Goal: Information Seeking & Learning: Learn about a topic

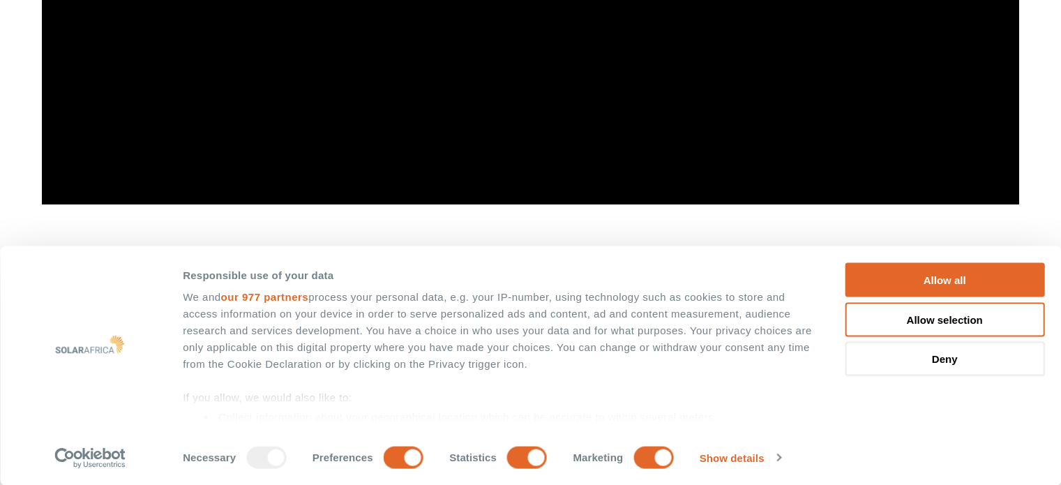
scroll to position [1256, 0]
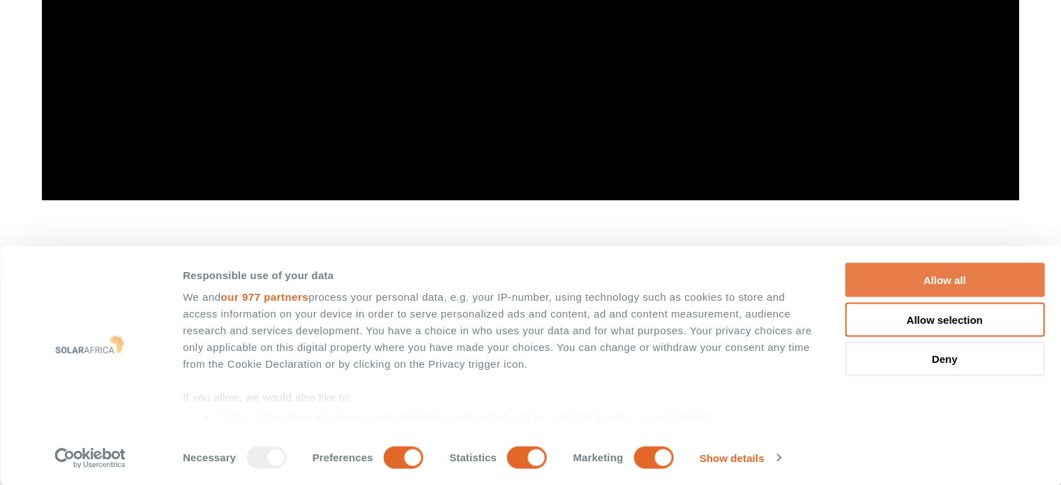
drag, startPoint x: 979, startPoint y: 282, endPoint x: 681, endPoint y: 330, distance: 301.8
click at [978, 282] on button "Allow all" at bounding box center [945, 280] width 200 height 34
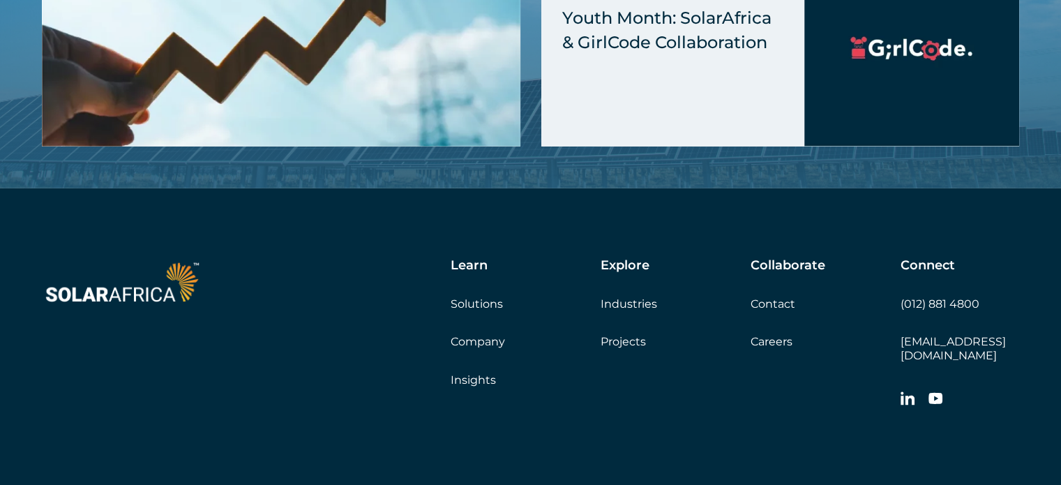
scroll to position [4256, 0]
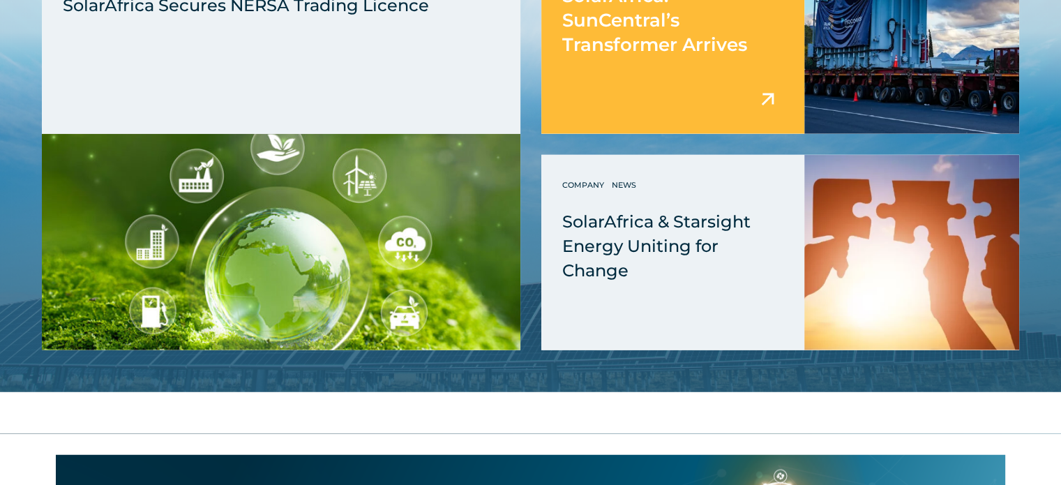
scroll to position [3698, 0]
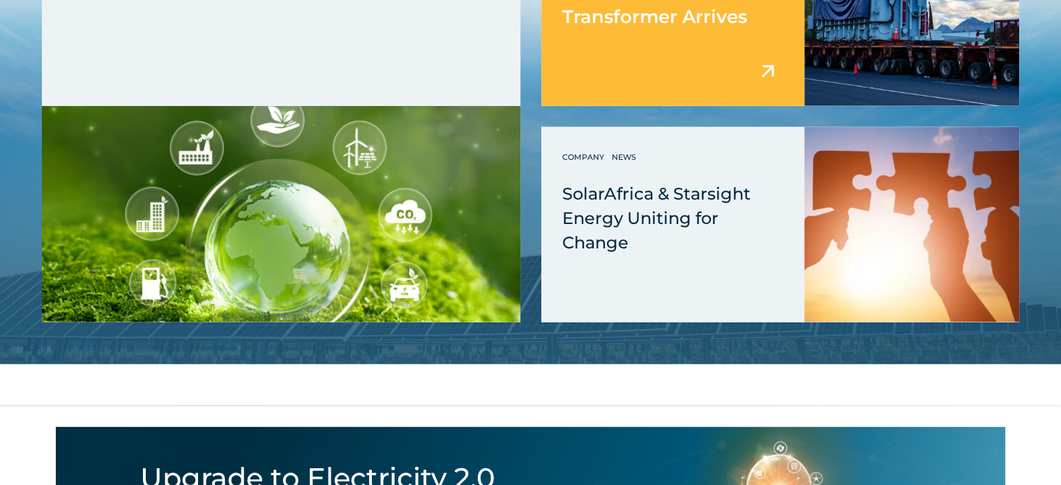
click at [698, 49] on div "Power Up with SolarAfrica: SunCentral’s Transformer Arrives" at bounding box center [672, 8] width 263 height 195
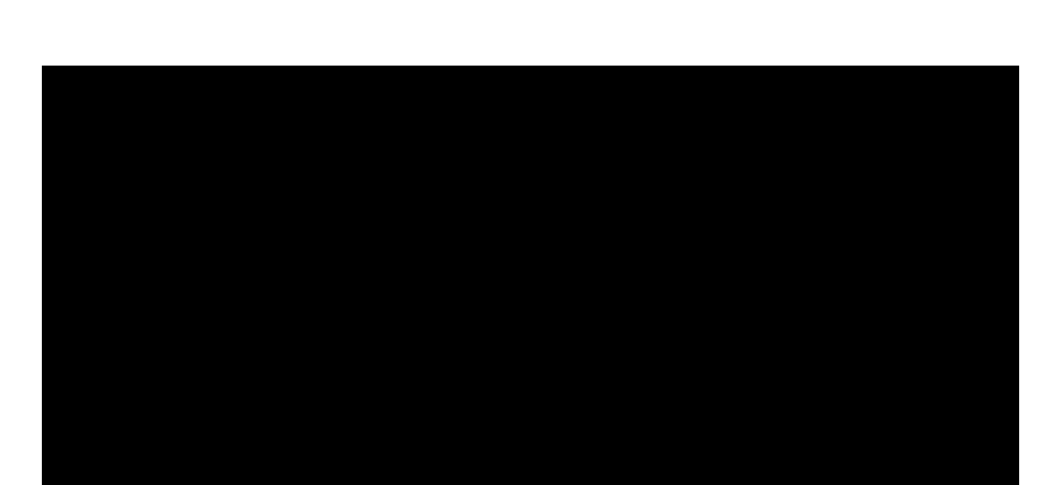
scroll to position [1256, 0]
